Goal: Answer question/provide support

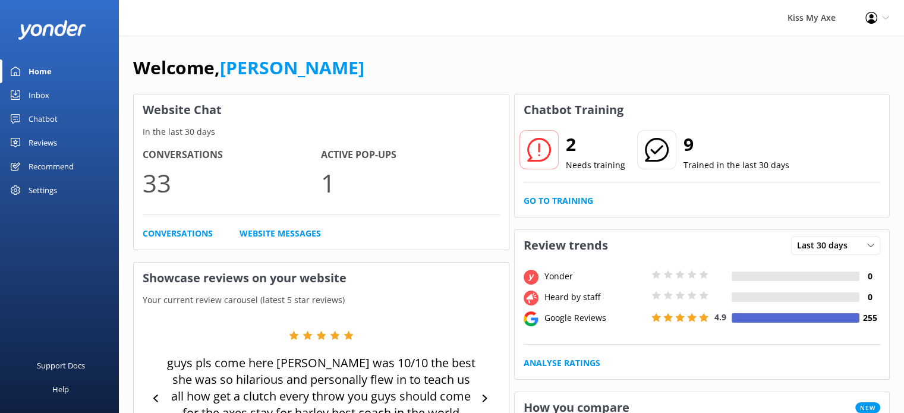
click at [32, 93] on div "Inbox" at bounding box center [39, 95] width 21 height 24
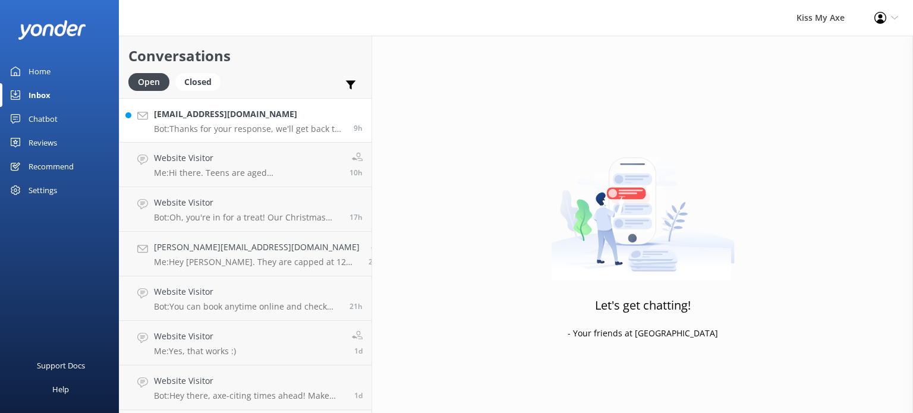
click at [269, 124] on p "Bot: Thanks for your response, we'll get back to you as soon as we can during o…" at bounding box center [249, 129] width 191 height 11
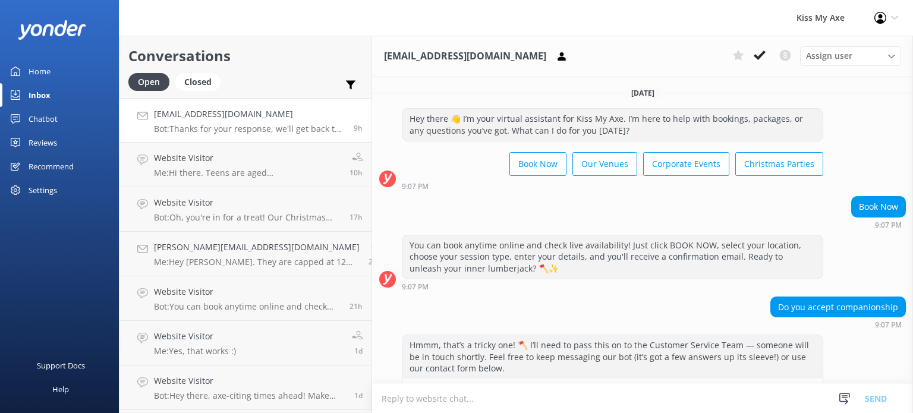
scroll to position [181, 0]
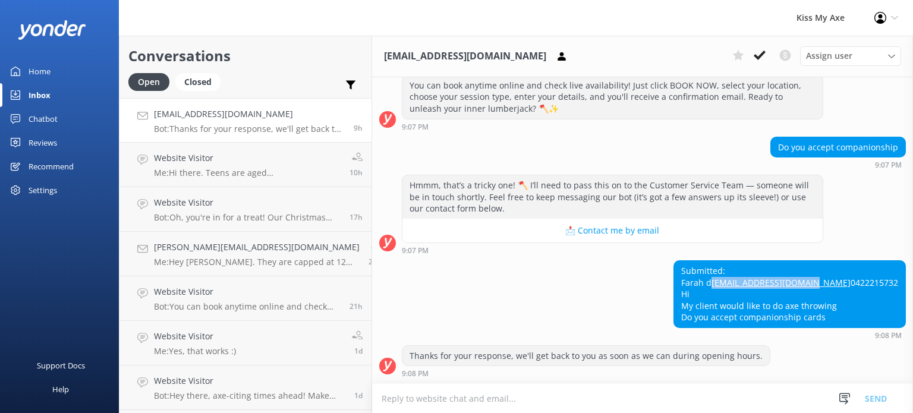
drag, startPoint x: 847, startPoint y: 269, endPoint x: 736, endPoint y: 274, distance: 111.2
click at [736, 274] on div "Submitted: Farah d Farahdarwiche@live.com 0422215732 Hi My client would like to…" at bounding box center [789, 294] width 231 height 67
copy link "[EMAIL_ADDRESS][DOMAIN_NAME]"
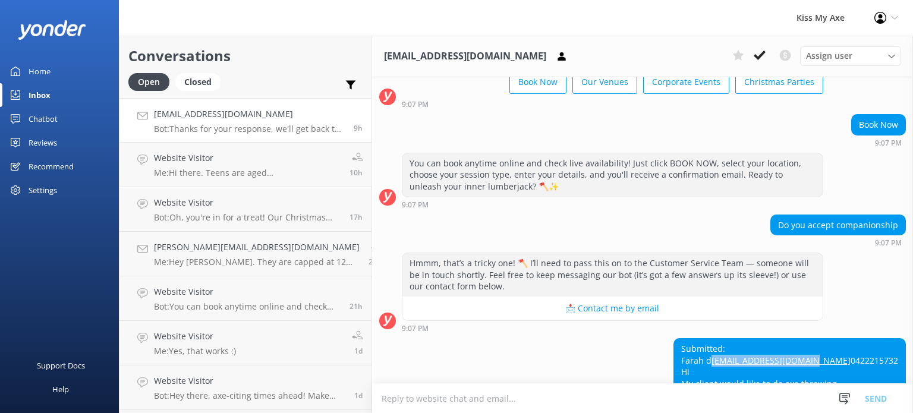
scroll to position [80, 0]
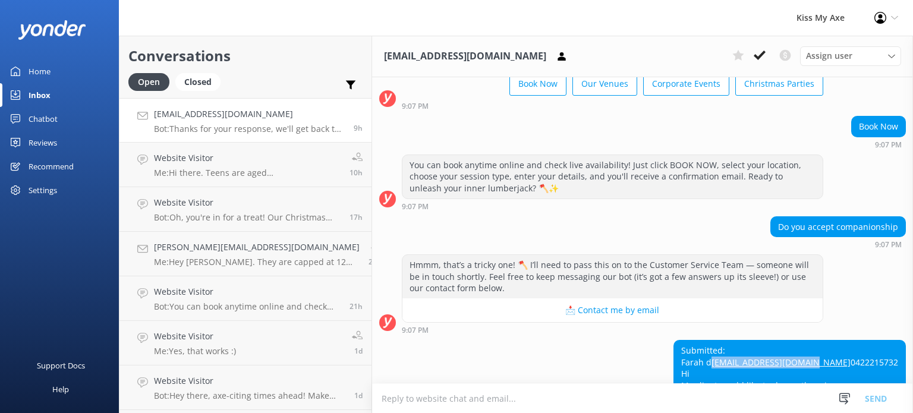
copy link "[EMAIL_ADDRESS][DOMAIN_NAME]"
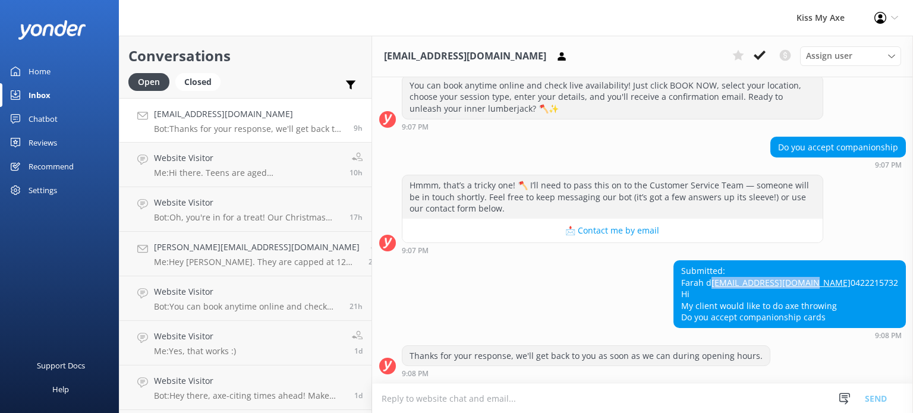
scroll to position [181, 0]
click at [622, 308] on div "Submitted: Farah d Farahdarwiche@live.com 0422215732 Hi My client would like to…" at bounding box center [642, 299] width 541 height 79
drag, startPoint x: 842, startPoint y: 272, endPoint x: 730, endPoint y: 276, distance: 111.8
click at [730, 276] on div "Submitted: Farah d Farahdarwiche@live.com 0422215732 Hi My client would like to…" at bounding box center [642, 299] width 541 height 79
copy link "[EMAIL_ADDRESS][DOMAIN_NAME]"
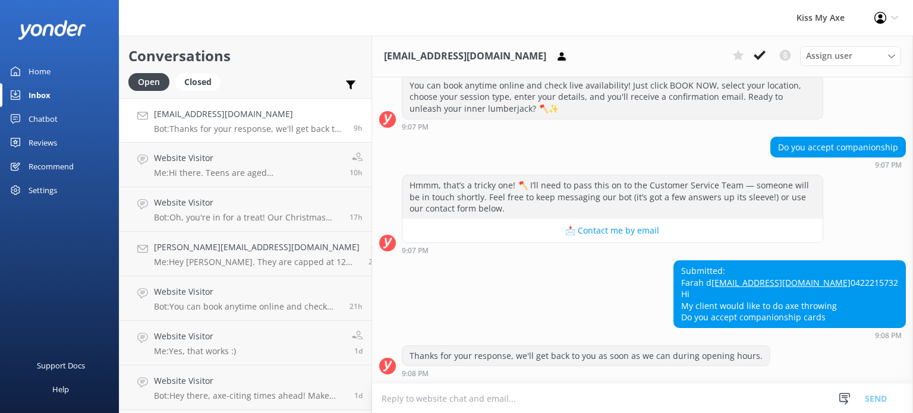
scroll to position [181, 0]
click at [44, 73] on div "Home" at bounding box center [40, 71] width 22 height 24
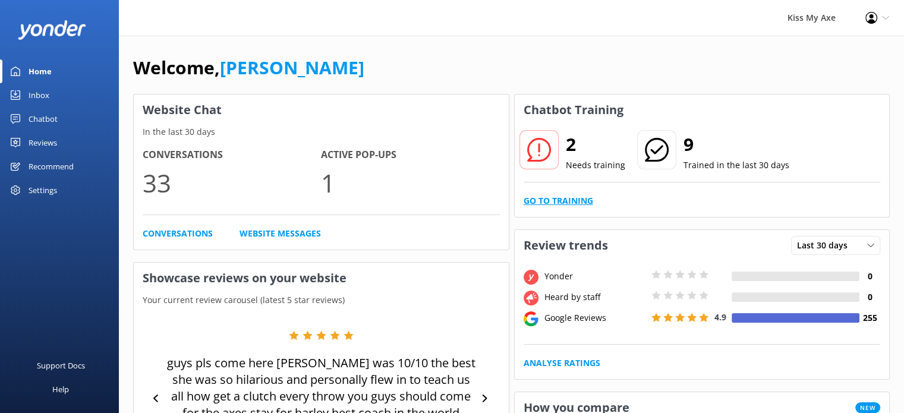
click at [555, 201] on link "Go to Training" at bounding box center [559, 200] width 70 height 13
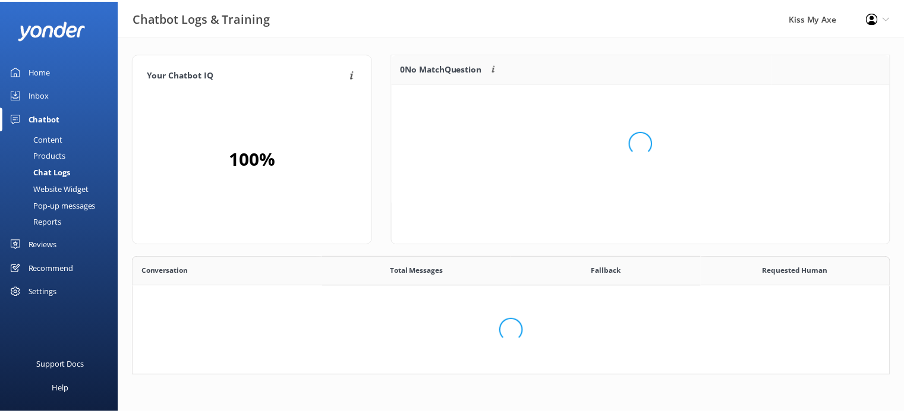
scroll to position [407, 746]
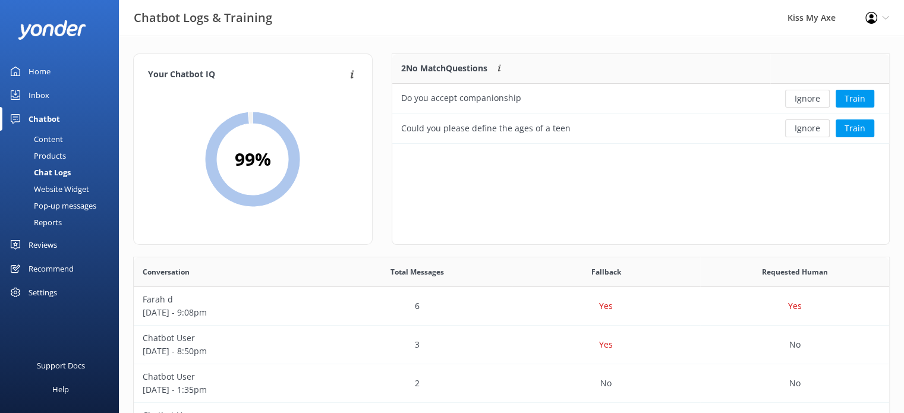
click at [650, 147] on div "2 No Match Questions Customers sometimes ask questions that don't fully match a…" at bounding box center [641, 148] width 498 height 191
